Goal: Task Accomplishment & Management: Complete application form

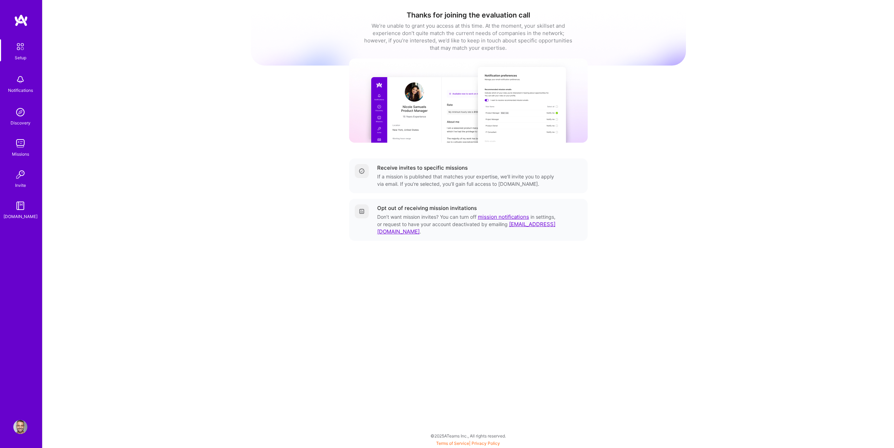
click at [20, 122] on div "Discovery" at bounding box center [21, 122] width 20 height 7
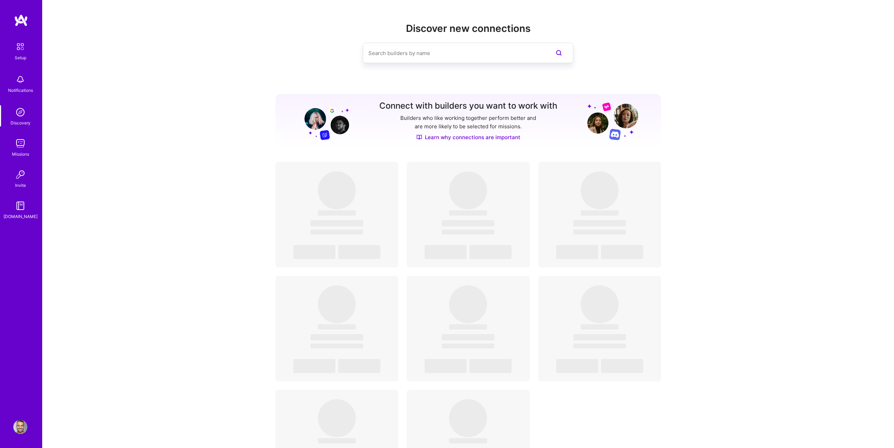
click at [20, 139] on img at bounding box center [20, 143] width 14 height 14
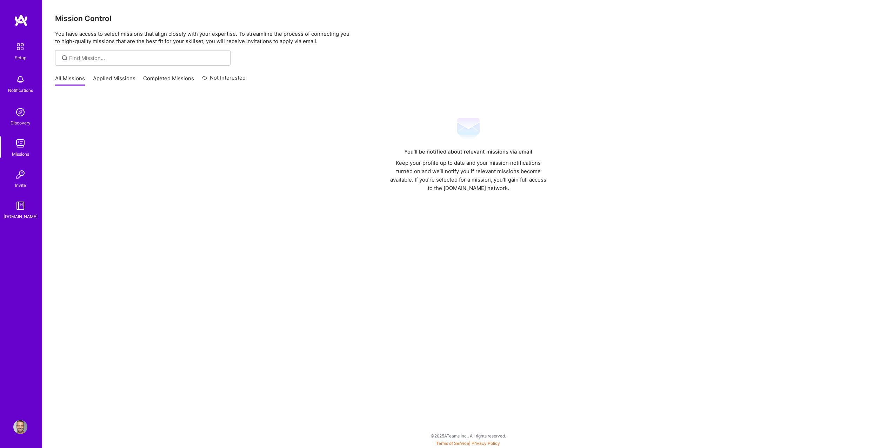
click at [116, 76] on link "Applied Missions" at bounding box center [114, 81] width 42 height 12
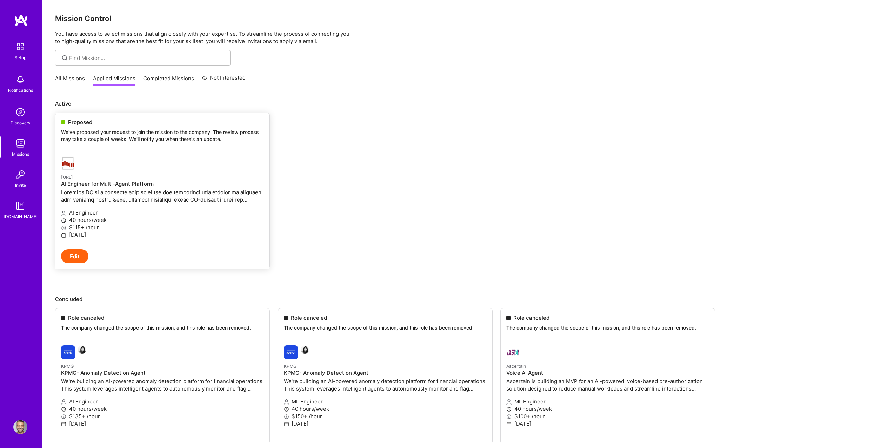
click at [85, 226] on p "$115+ /hour" at bounding box center [162, 227] width 203 height 7
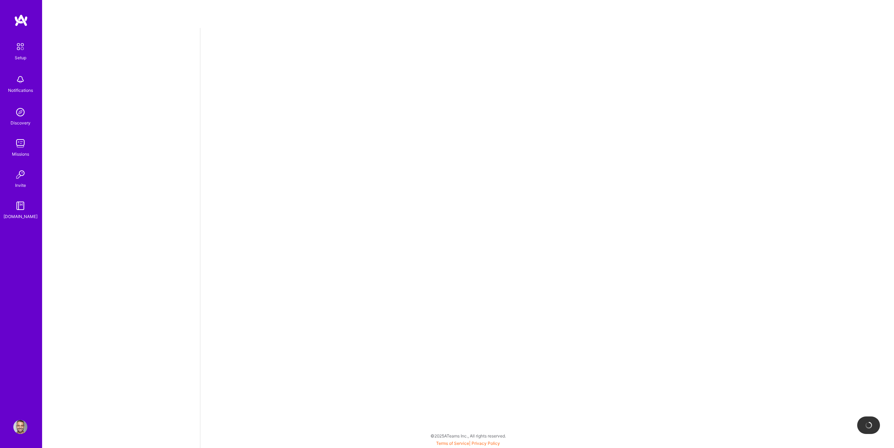
select select "US"
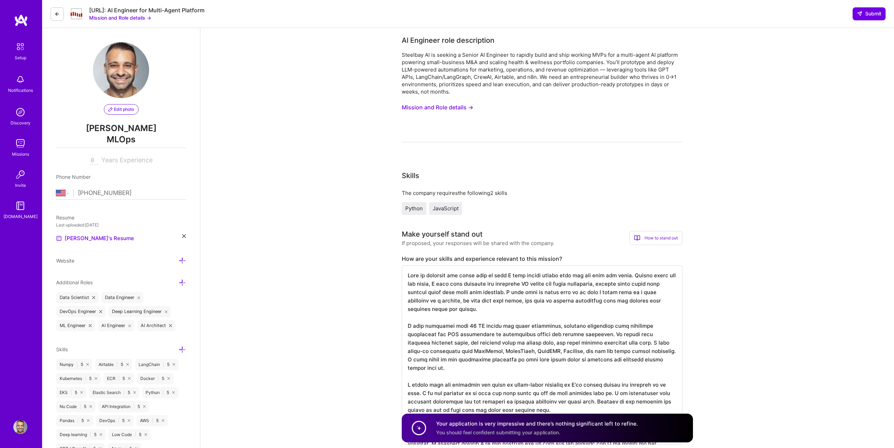
click at [24, 49] on img at bounding box center [20, 46] width 15 height 15
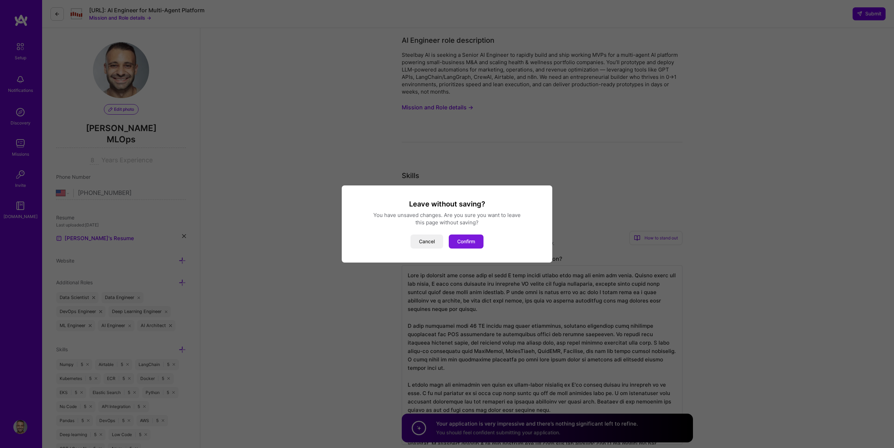
click at [454, 241] on button "Confirm" at bounding box center [466, 242] width 35 height 14
